Goal: Entertainment & Leisure: Consume media (video, audio)

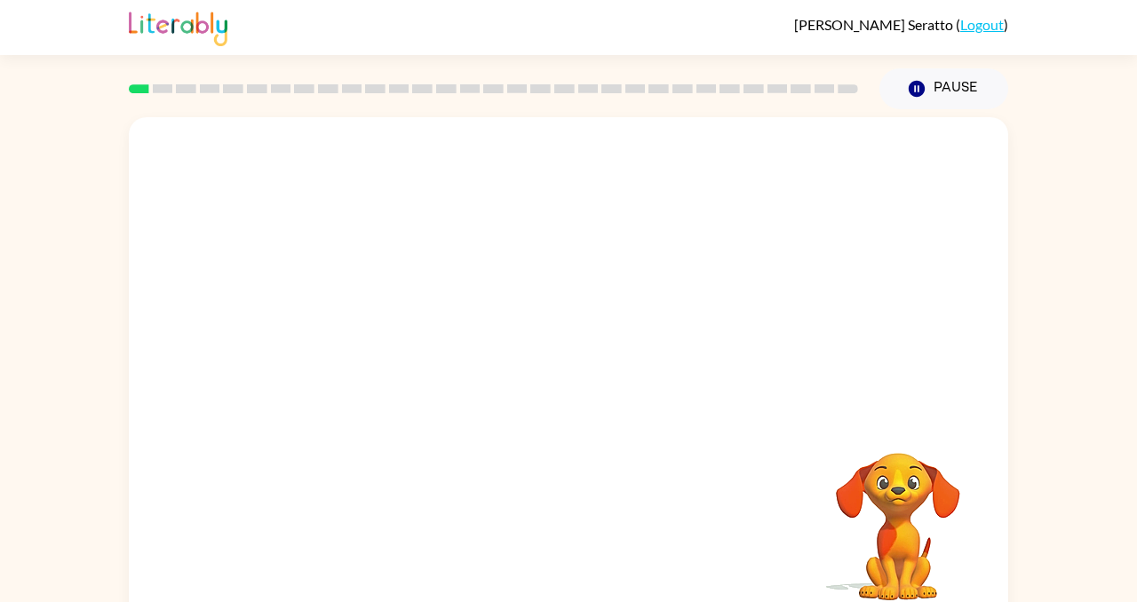
scroll to position [22, 0]
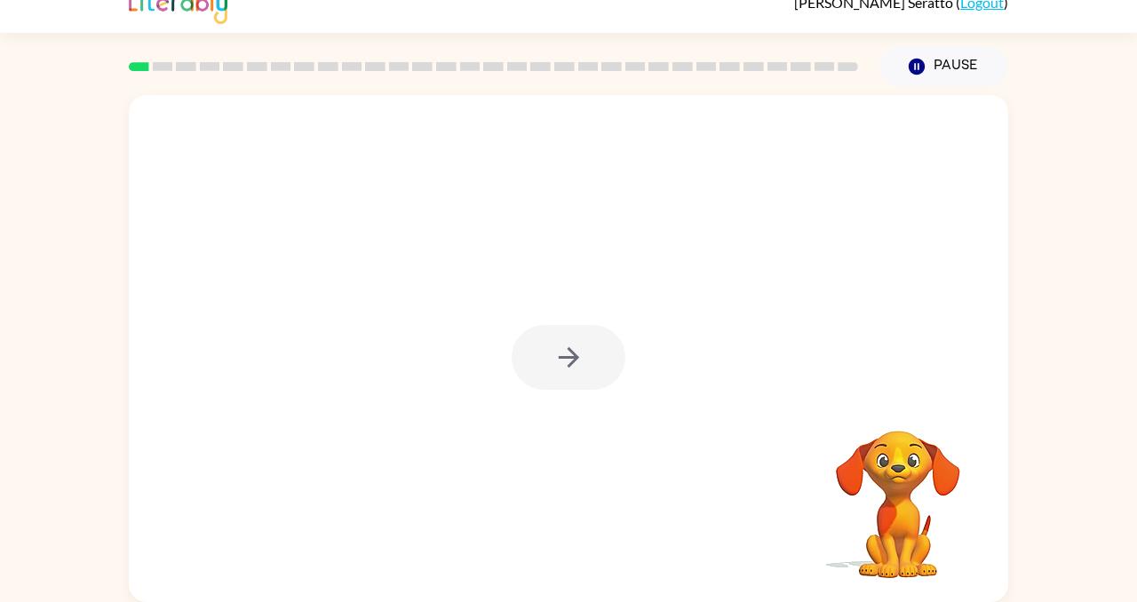
click at [582, 349] on div at bounding box center [569, 357] width 114 height 65
click at [576, 358] on div at bounding box center [569, 357] width 114 height 65
click at [437, 255] on div at bounding box center [568, 348] width 879 height 507
click at [583, 359] on icon "button" at bounding box center [568, 357] width 31 height 31
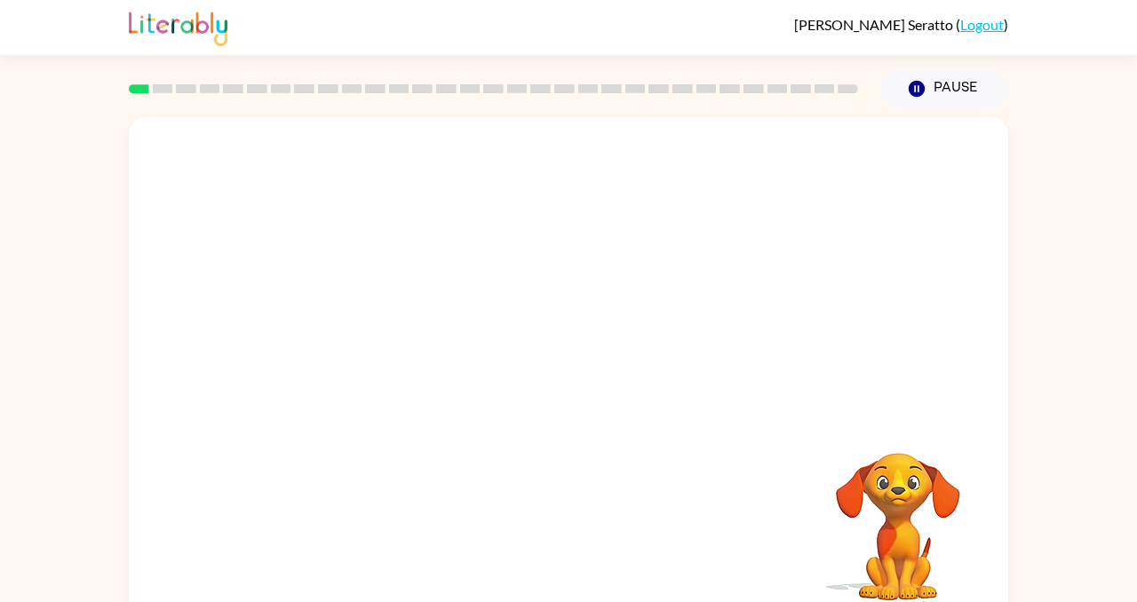
scroll to position [22, 0]
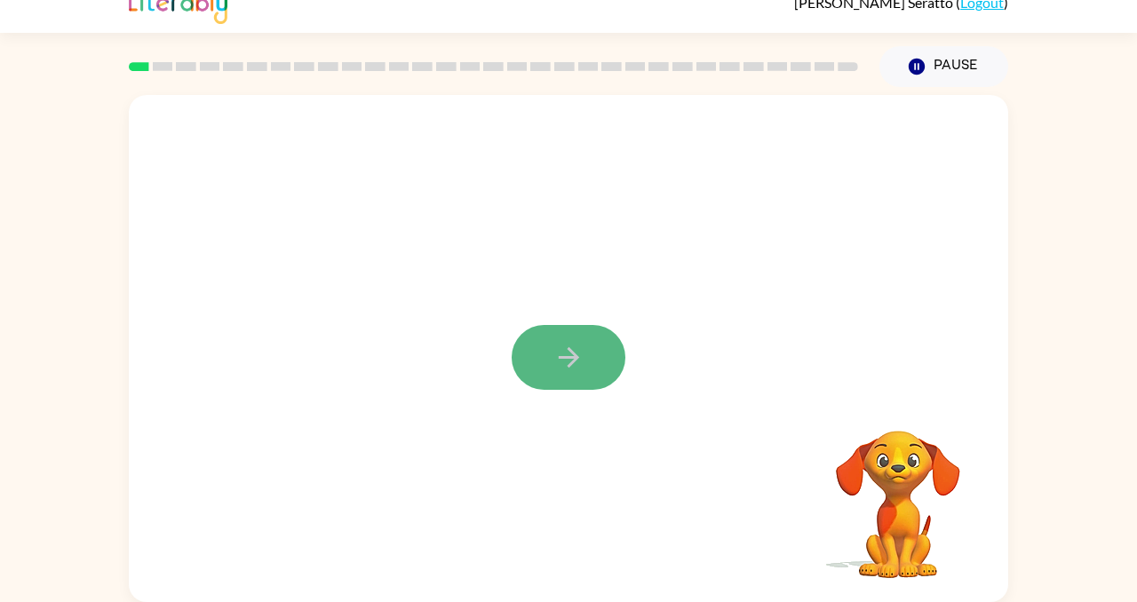
click at [568, 357] on icon "button" at bounding box center [568, 357] width 20 height 20
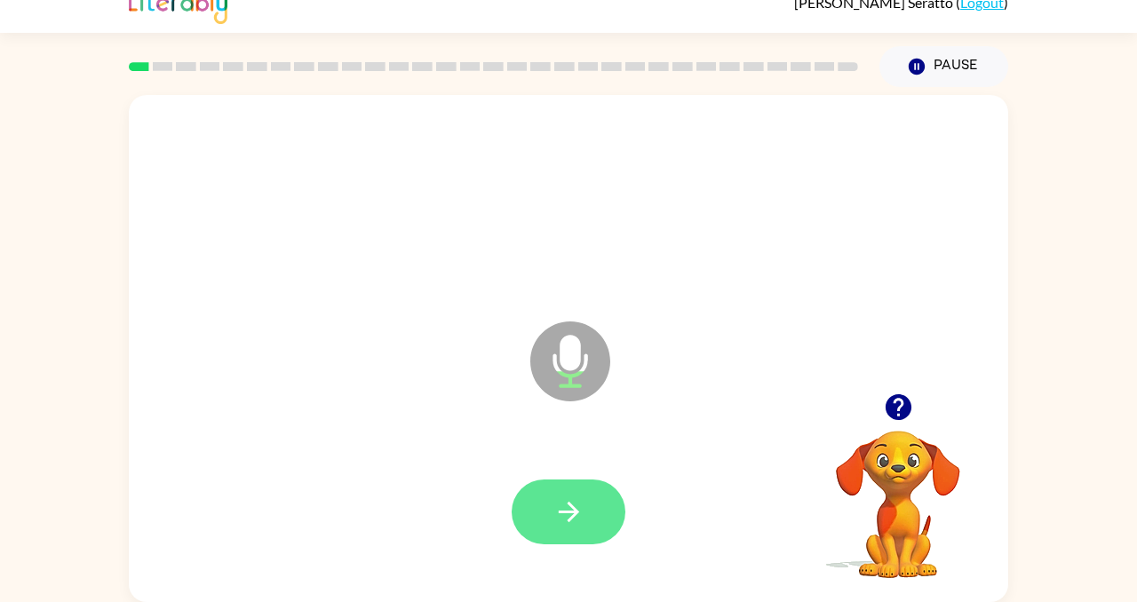
click at [565, 504] on icon "button" at bounding box center [568, 512] width 31 height 31
